Goal: Task Accomplishment & Management: Manage account settings

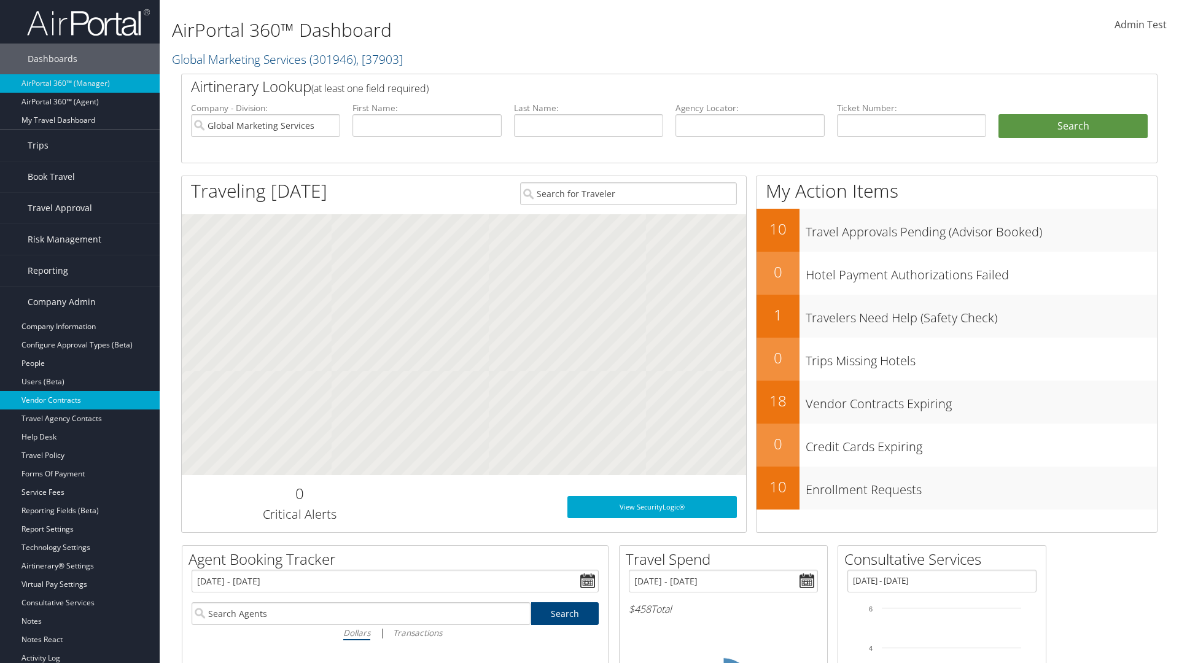
click at [80, 400] on link "Vendor Contracts" at bounding box center [80, 400] width 160 height 18
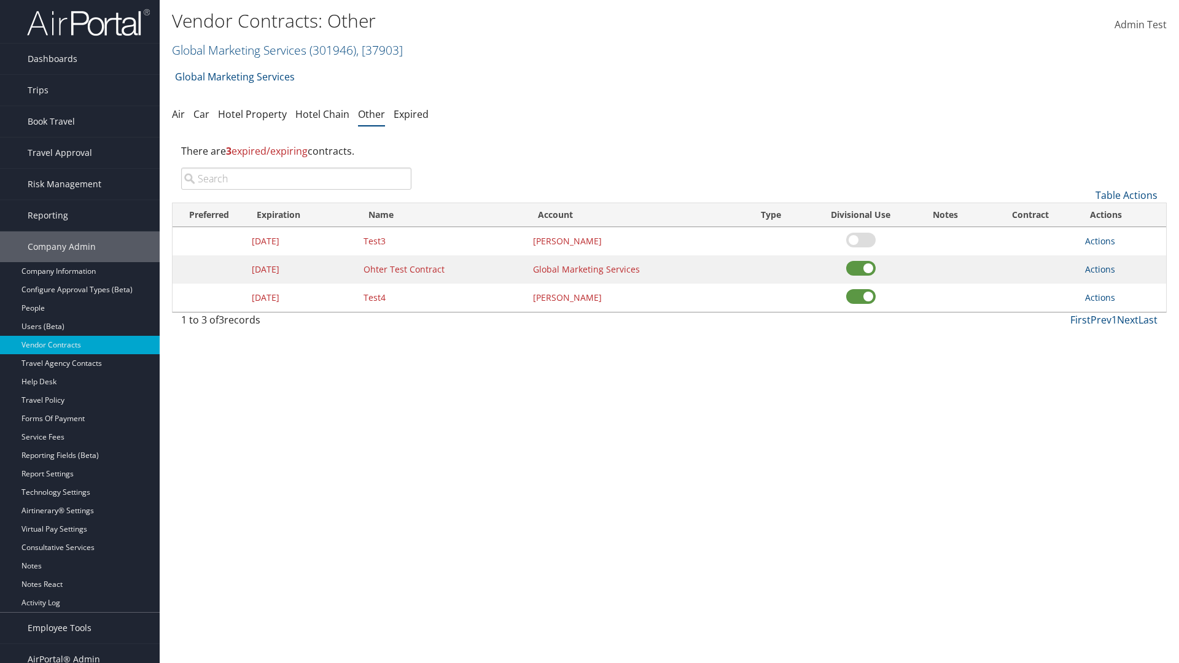
click at [296, 179] on input "search" at bounding box center [296, 179] width 230 height 22
type input "Test3"
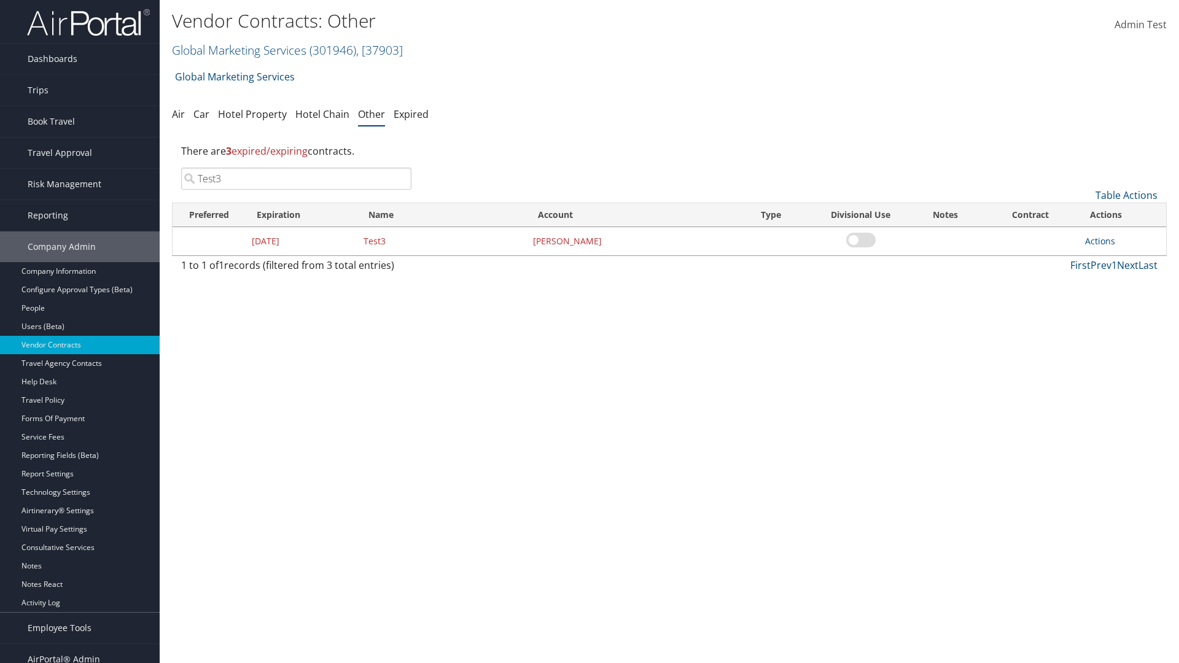
click at [1100, 241] on link "Actions" at bounding box center [1100, 241] width 30 height 12
click at [1119, 301] on link "Edit" at bounding box center [1119, 300] width 66 height 21
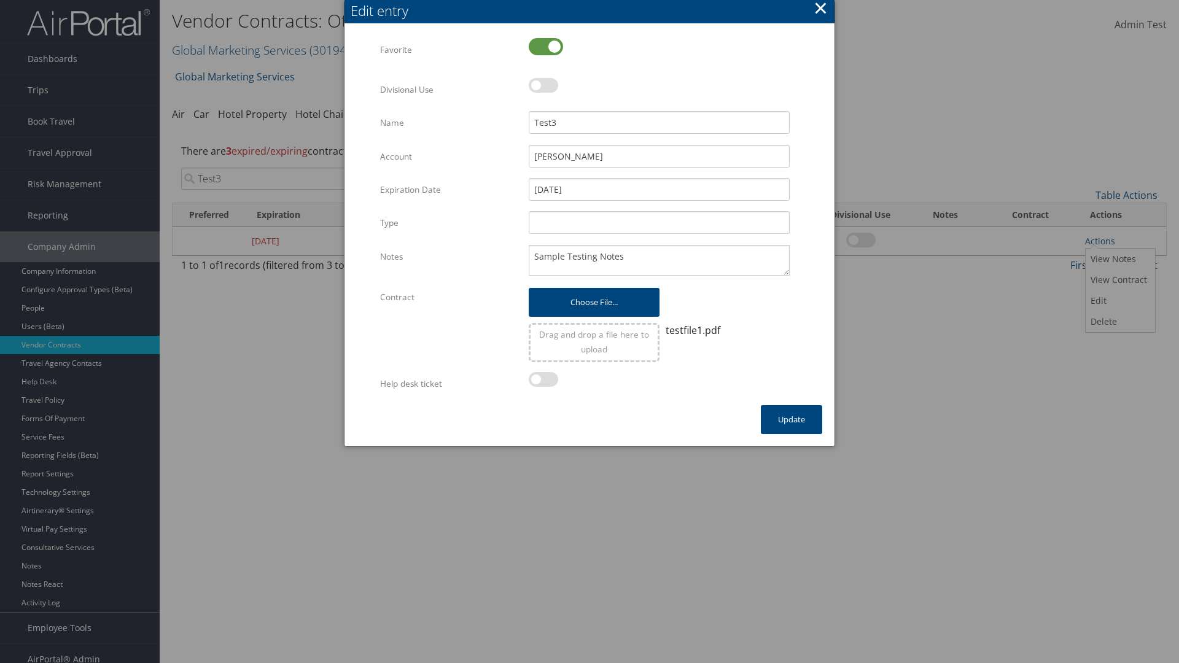
click at [546, 46] on label at bounding box center [546, 46] width 34 height 17
click at [543, 46] on input "checkbox" at bounding box center [539, 48] width 8 height 8
click at [546, 46] on label at bounding box center [546, 46] width 34 height 17
click at [543, 46] on input "checkbox" at bounding box center [539, 48] width 8 height 8
checkbox input "true"
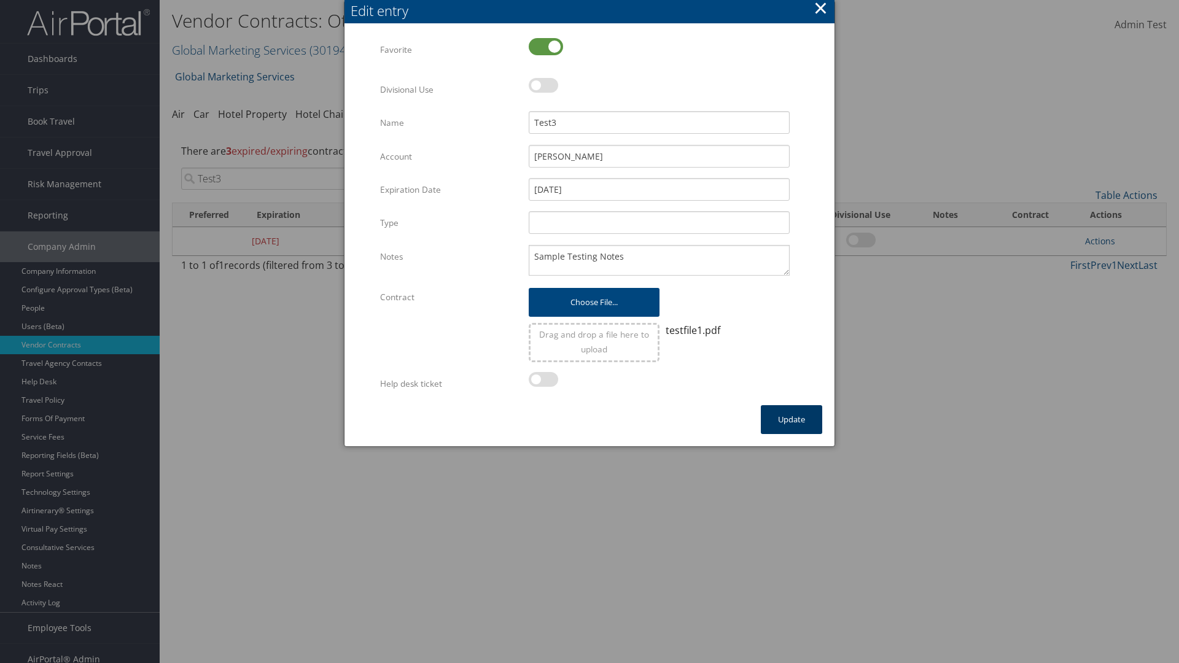
click at [791, 419] on button "Update" at bounding box center [791, 419] width 61 height 29
